Goal: Communication & Community: Participate in discussion

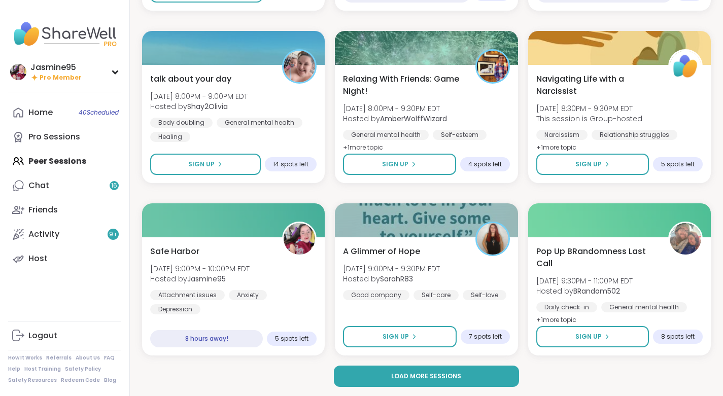
scroll to position [1840, 0]
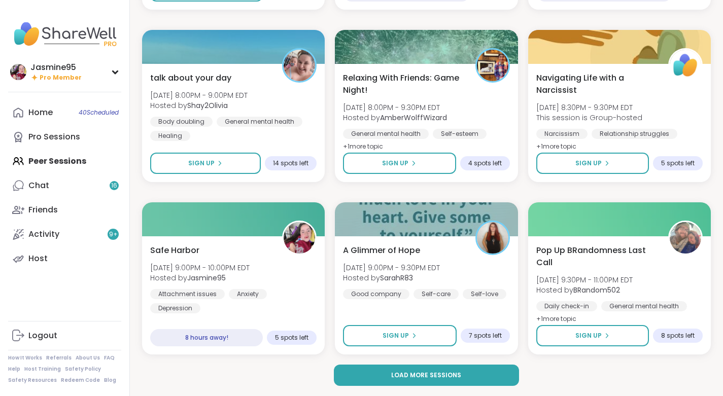
click at [442, 374] on span "Load more sessions" at bounding box center [426, 375] width 70 height 9
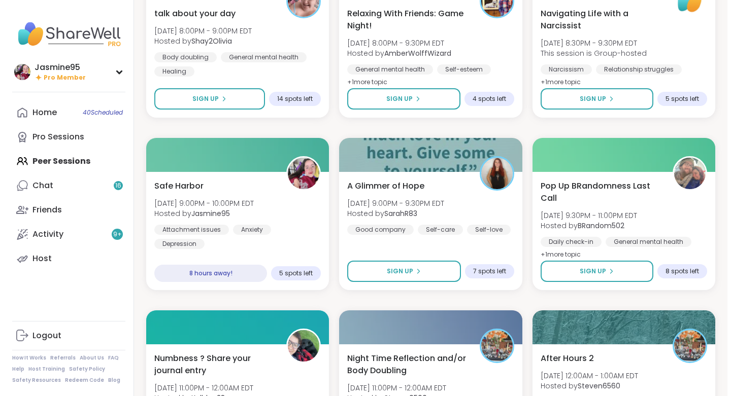
scroll to position [1880, 0]
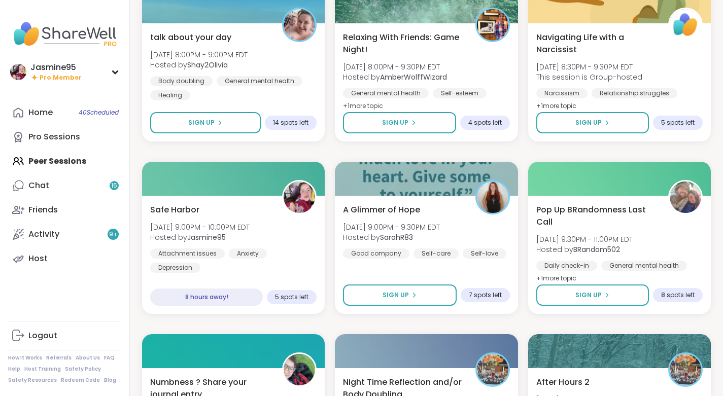
click at [281, 227] on div "Safe Harbor [DATE] 9:00PM - 10:00PM EDT Hosted by Jasmine95 Attachment issues A…" at bounding box center [233, 238] width 167 height 69
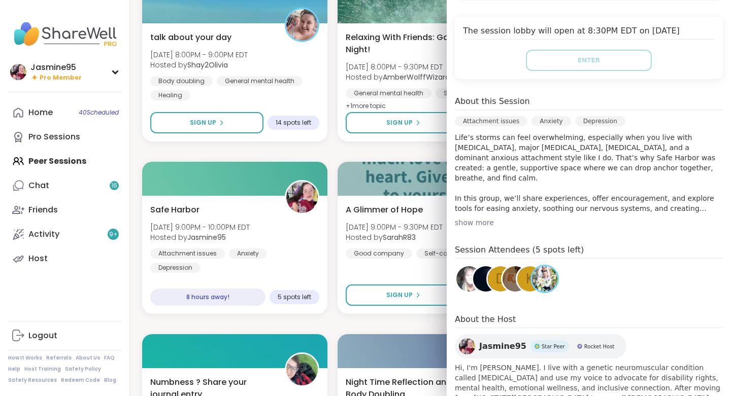
scroll to position [199, 0]
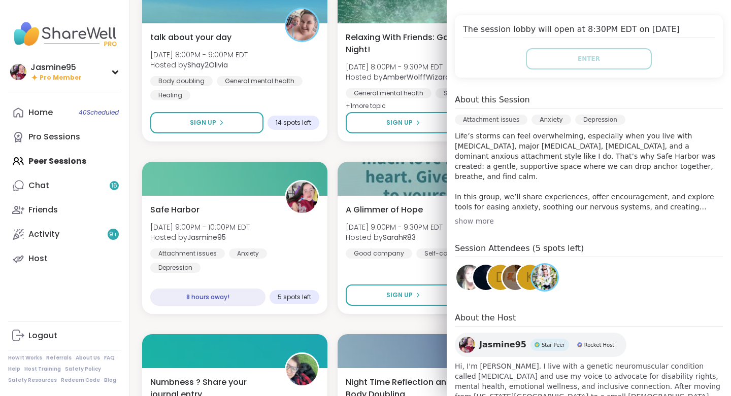
click at [57, 186] on link "Chat 16" at bounding box center [64, 186] width 113 height 24
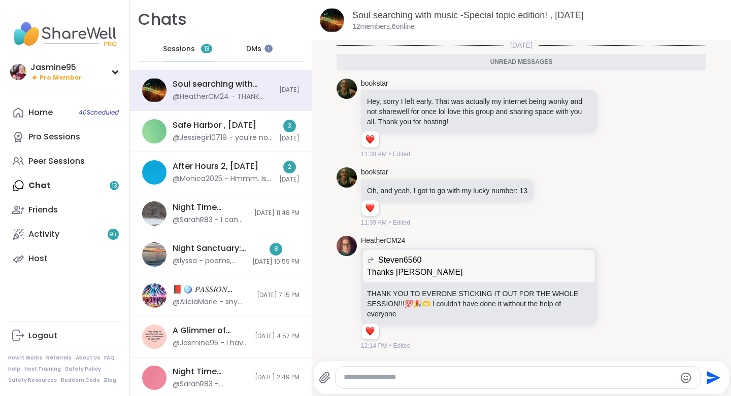
click at [230, 142] on div "@Jessiegirl0719 - you're not alone ive had my fair share of family issues" at bounding box center [223, 138] width 101 height 10
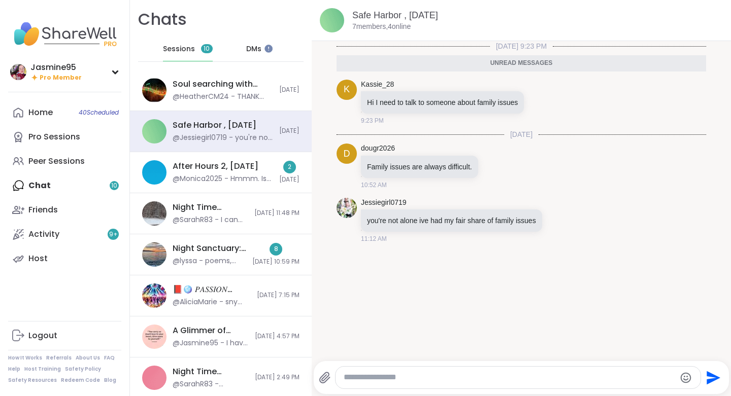
click at [234, 172] on div "After Hours 2, [DATE] @Monica2025 - Hmmm. Is that what that means." at bounding box center [223, 172] width 101 height 23
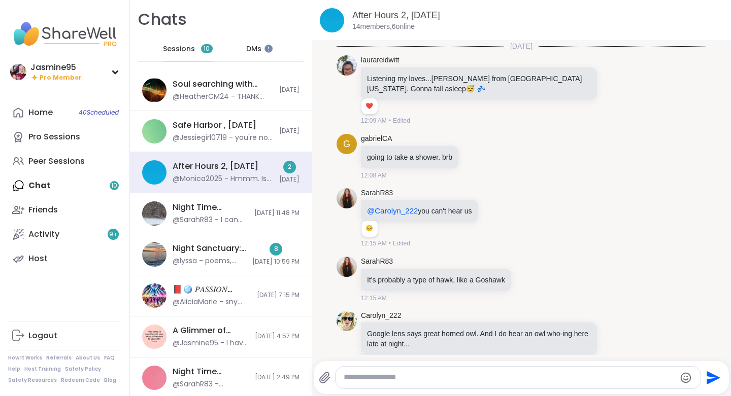
scroll to position [1069, 0]
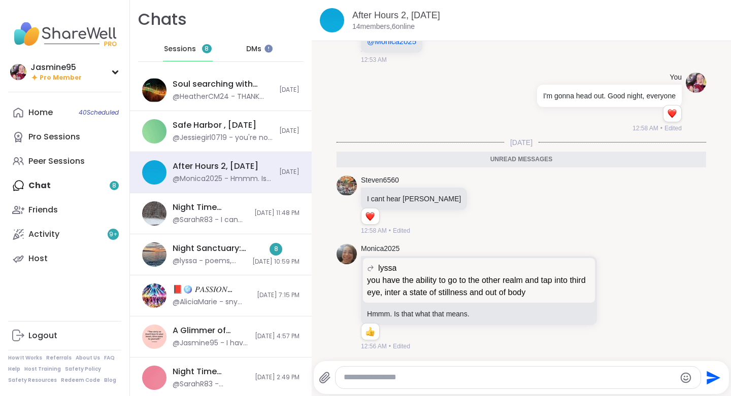
click at [206, 264] on div "@lyssa - poems, songs, tears" at bounding box center [210, 261] width 74 height 10
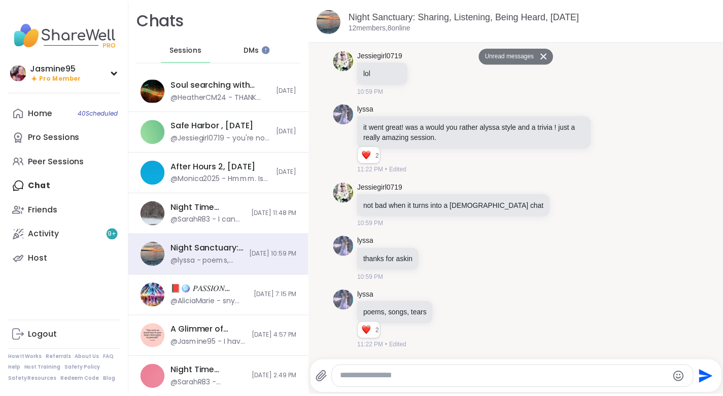
scroll to position [5506, 0]
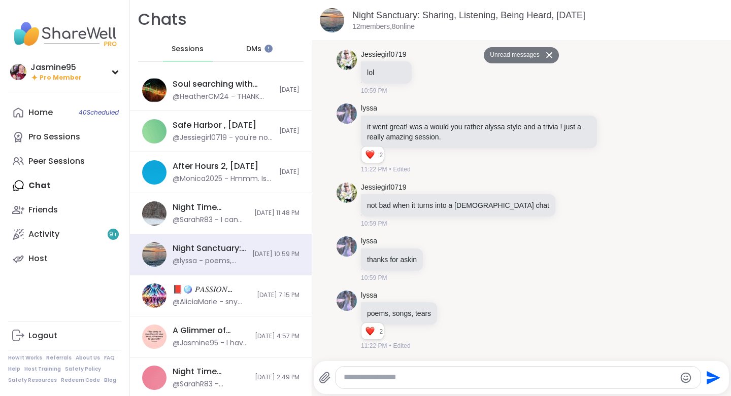
click at [90, 70] on div "Jasmine95 Pro Member" at bounding box center [64, 72] width 113 height 24
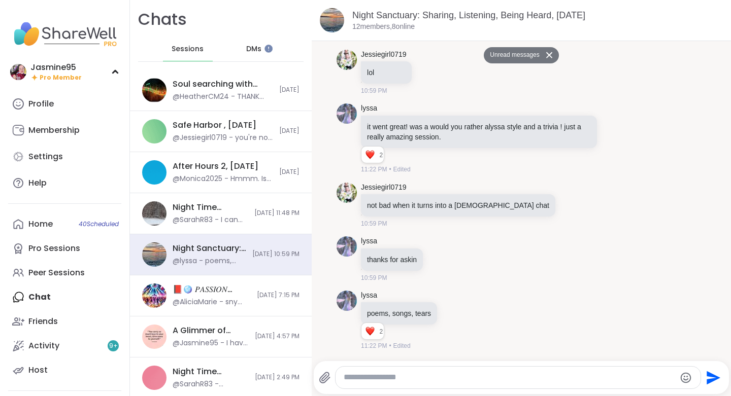
click at [80, 105] on link "Profile" at bounding box center [64, 104] width 113 height 24
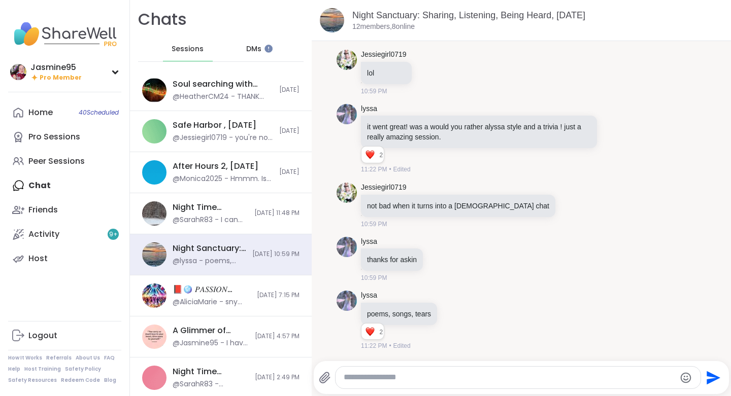
click at [373, 379] on textarea "Type your message" at bounding box center [510, 378] width 332 height 11
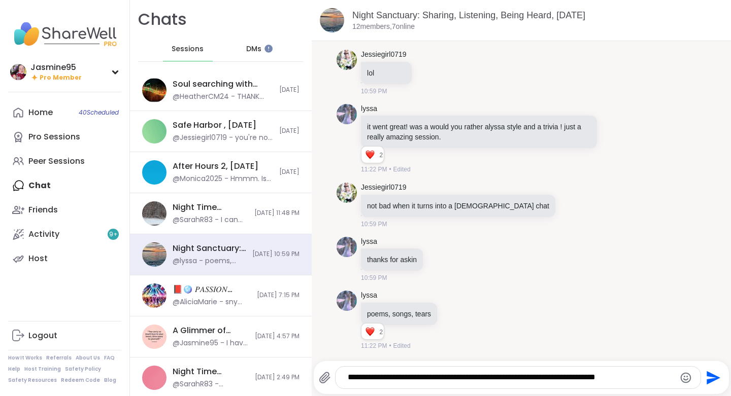
click at [639, 379] on textarea "**********" at bounding box center [510, 378] width 324 height 11
type textarea "**********"
